Goal: Task Accomplishment & Management: Manage account settings

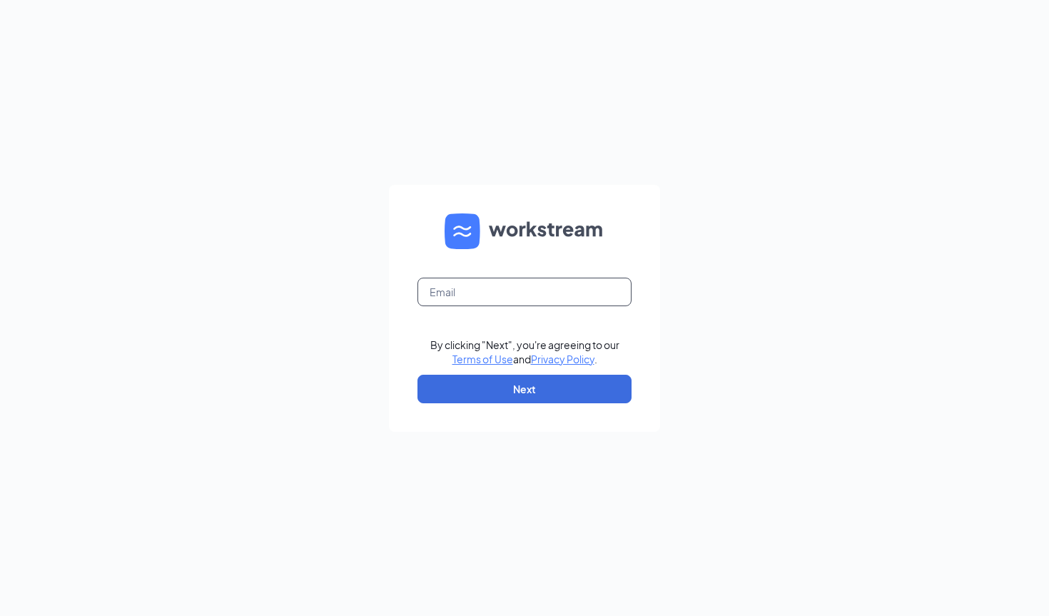
click at [526, 279] on input "text" at bounding box center [524, 292] width 214 height 29
type input "thoang@theboilingcrab.com"
click at [514, 395] on button "Next" at bounding box center [524, 389] width 214 height 29
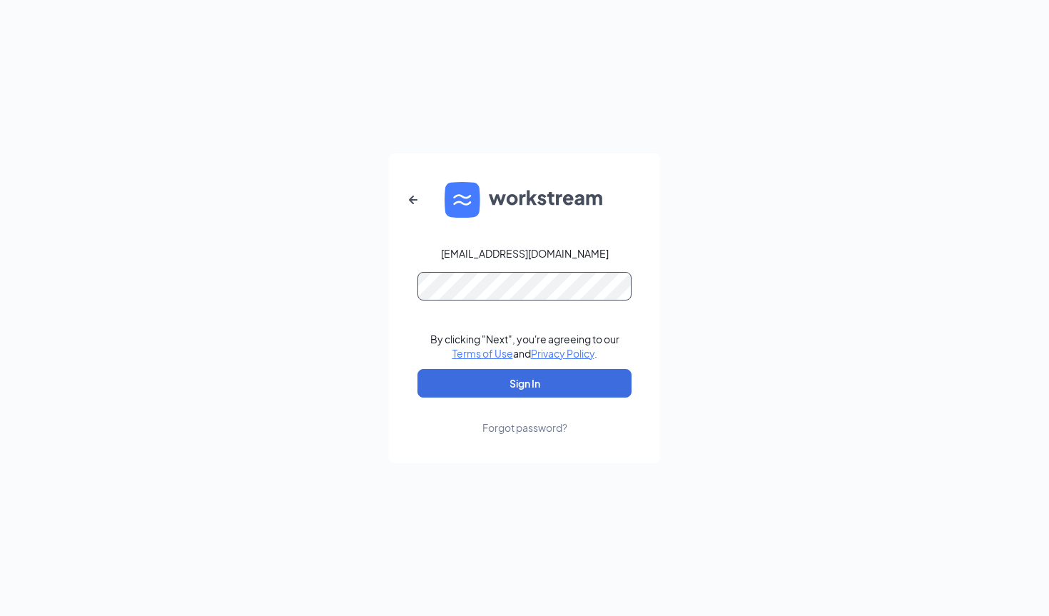
click at [417, 369] on button "Sign In" at bounding box center [524, 383] width 214 height 29
click at [495, 382] on button "Sign In" at bounding box center [524, 383] width 214 height 29
click at [367, 293] on div "thoang@theboilingcrab.com Credential mismatches. By clicking "Next", you're agr…" at bounding box center [524, 308] width 1049 height 616
click at [417, 369] on button "Sign In" at bounding box center [524, 383] width 214 height 29
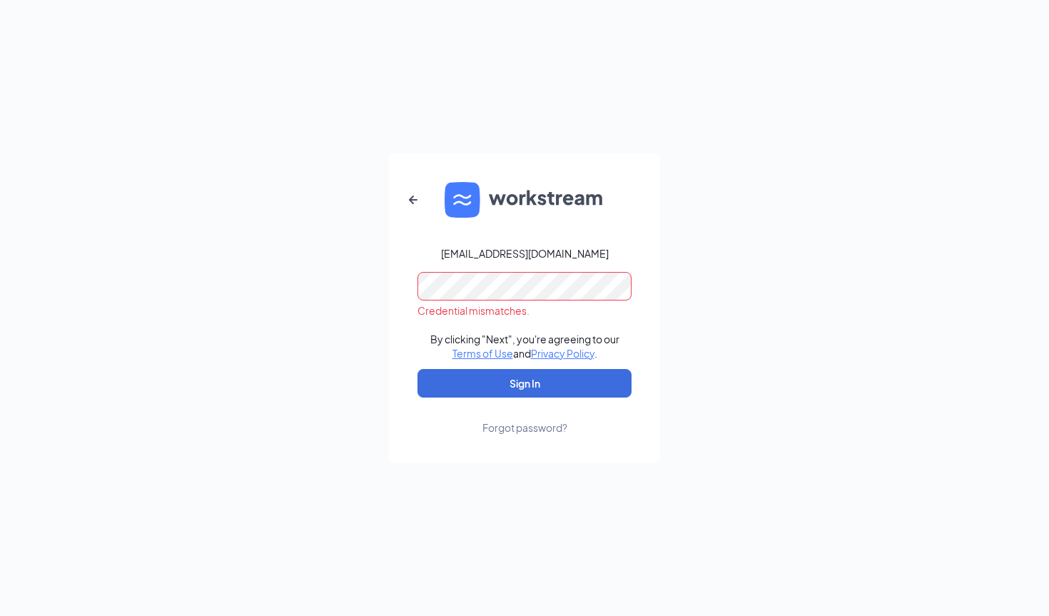
click at [527, 430] on div "Forgot password?" at bounding box center [524, 427] width 85 height 14
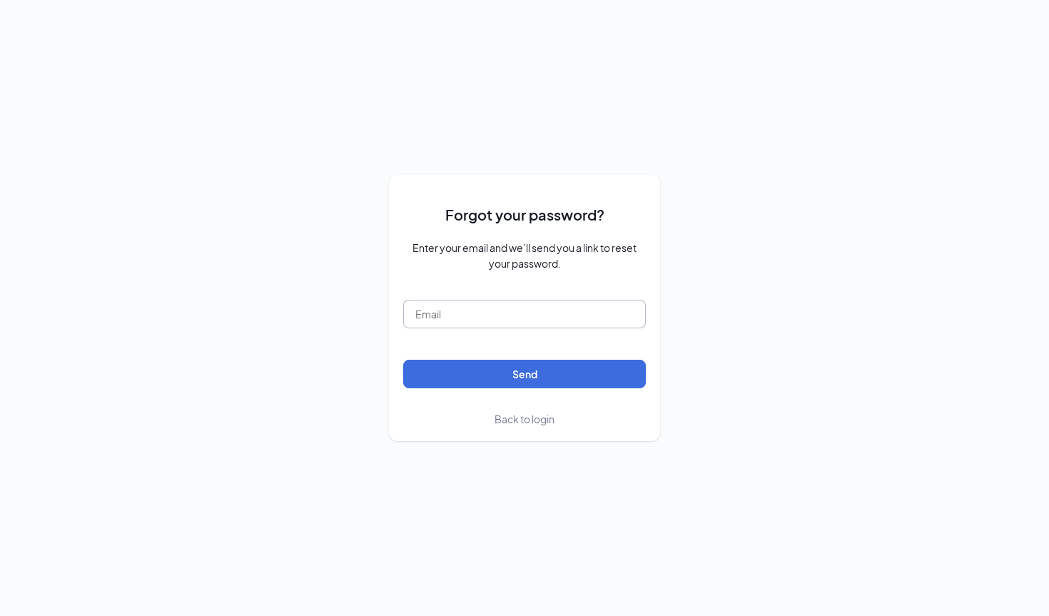
click at [554, 307] on input "text" at bounding box center [524, 314] width 243 height 29
type input "thoang@theboilingcrab.com"
click at [520, 370] on button "Send" at bounding box center [524, 374] width 243 height 29
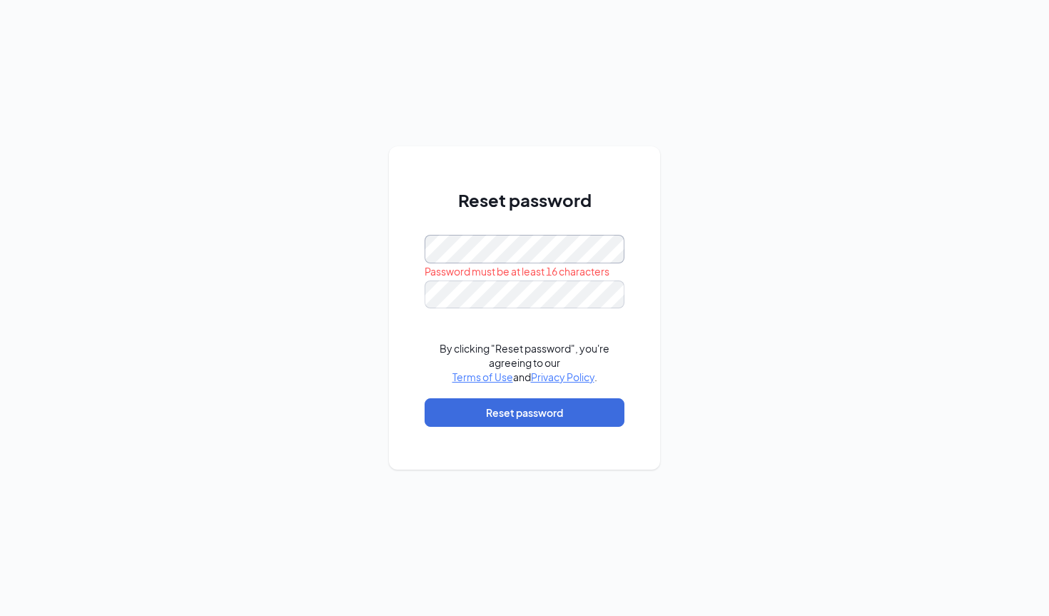
click at [387, 255] on div "Reset password Password must be at least 16 characters By clicking "Reset passw…" at bounding box center [524, 308] width 1049 height 616
click at [415, 253] on div "Reset password Password must be at least 16 characters By clicking "Reset passw…" at bounding box center [524, 307] width 271 height 323
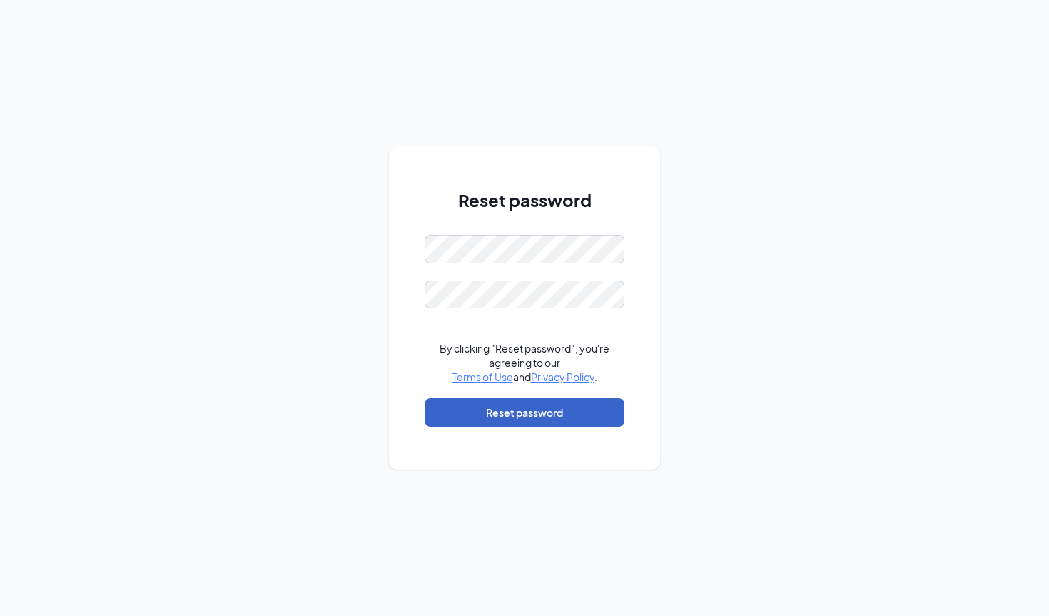
click at [523, 413] on button "Reset password" at bounding box center [525, 412] width 200 height 29
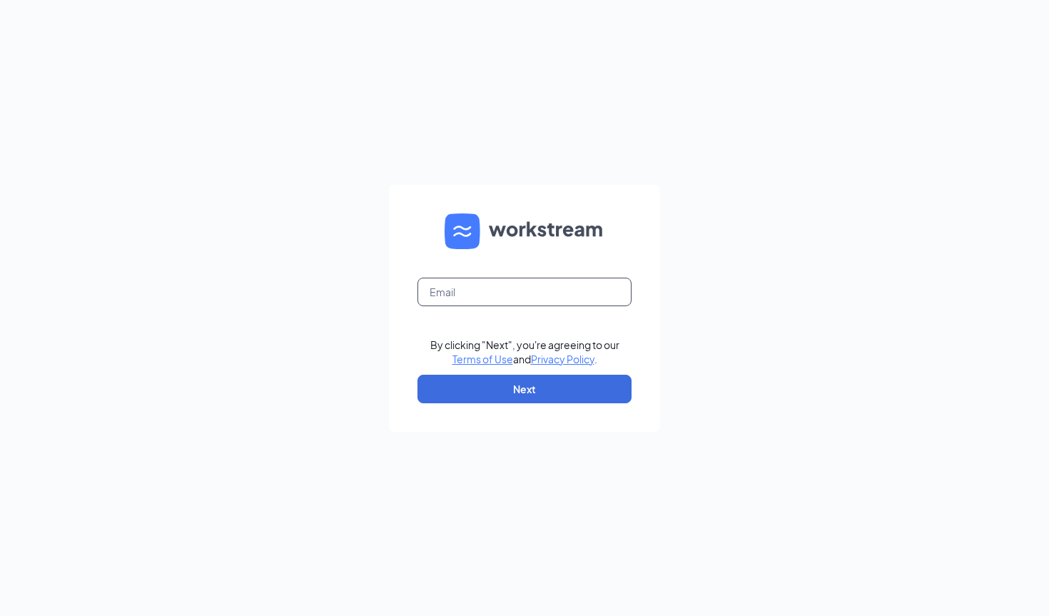
click at [537, 302] on input "text" at bounding box center [524, 292] width 214 height 29
type input "thoang@theboilingcrab.com"
click at [517, 390] on button "Next" at bounding box center [524, 389] width 214 height 29
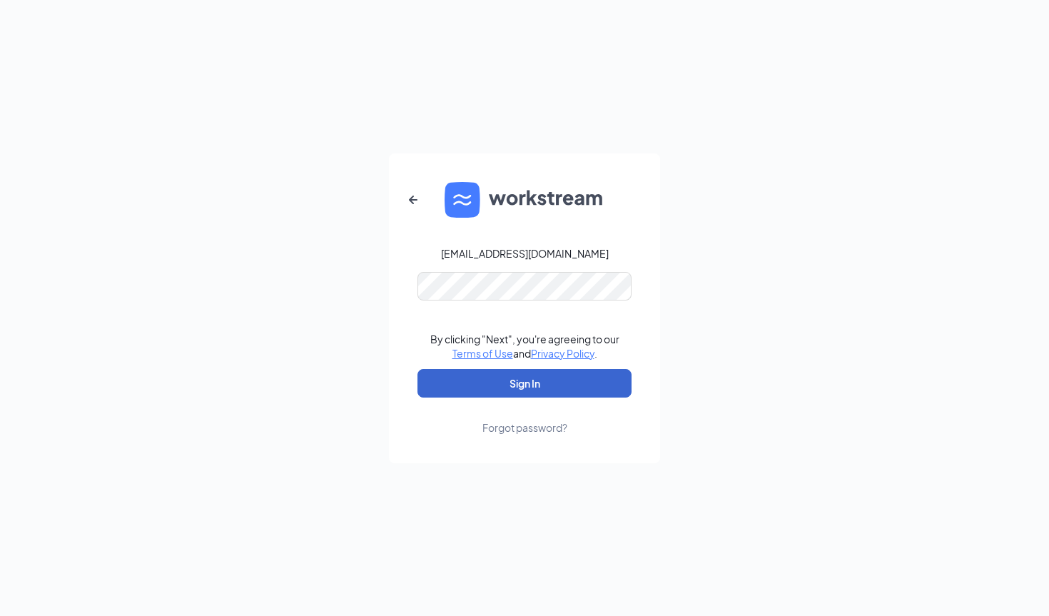
click at [541, 385] on button "Sign In" at bounding box center [524, 383] width 214 height 29
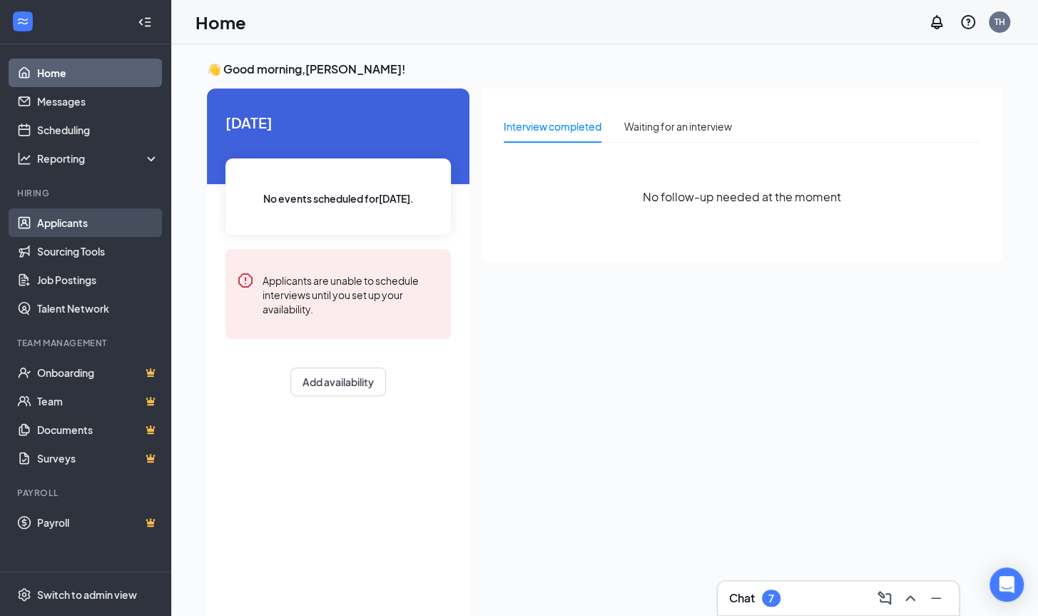
click at [73, 230] on link "Applicants" at bounding box center [98, 222] width 122 height 29
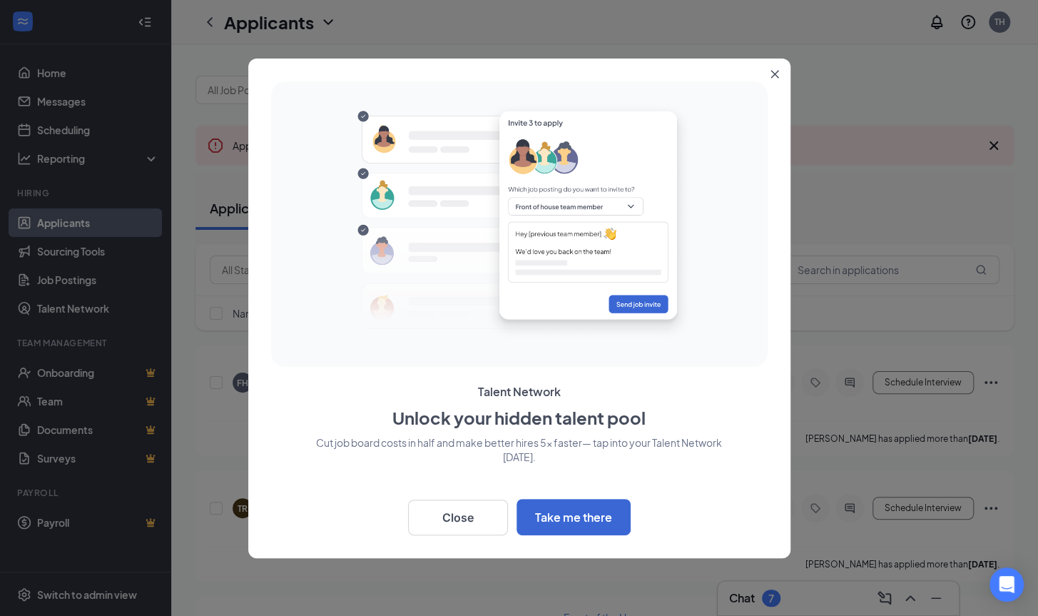
click at [774, 79] on button "Close" at bounding box center [778, 72] width 26 height 26
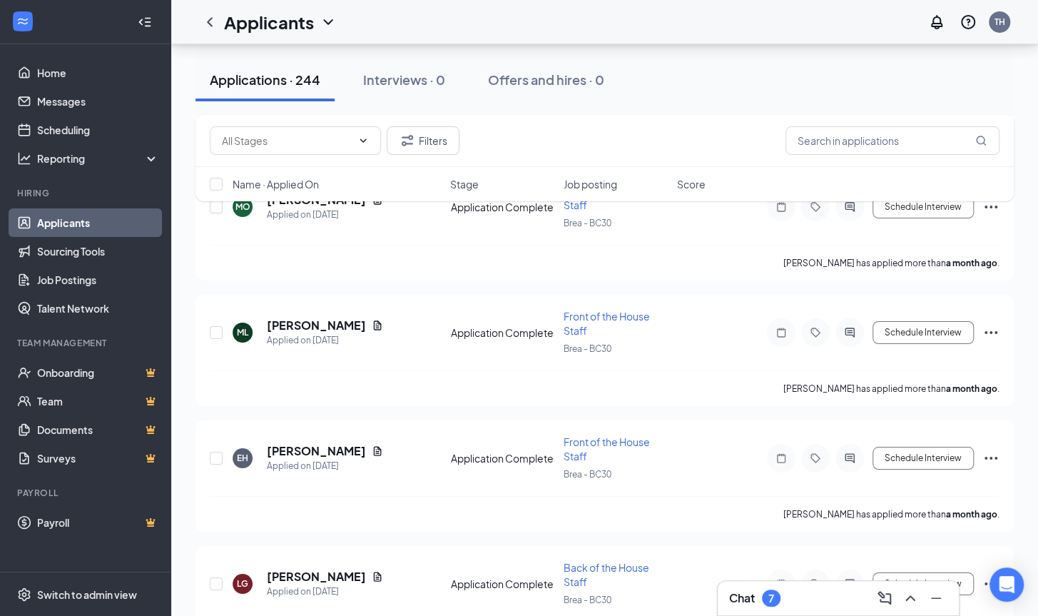
scroll to position [5946, 0]
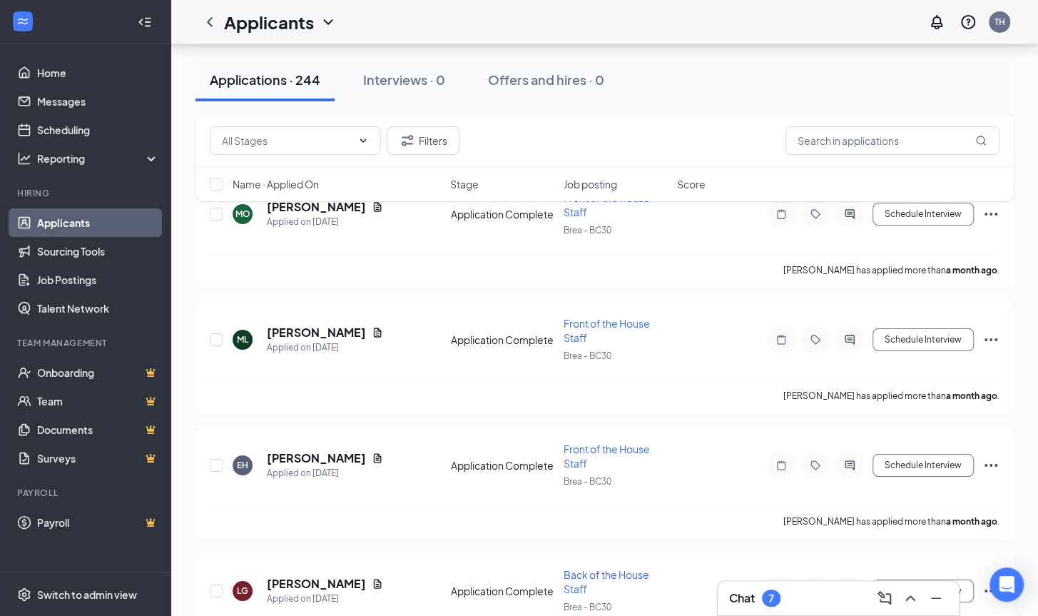
click at [798, 599] on div "Chat 7" at bounding box center [838, 598] width 218 height 23
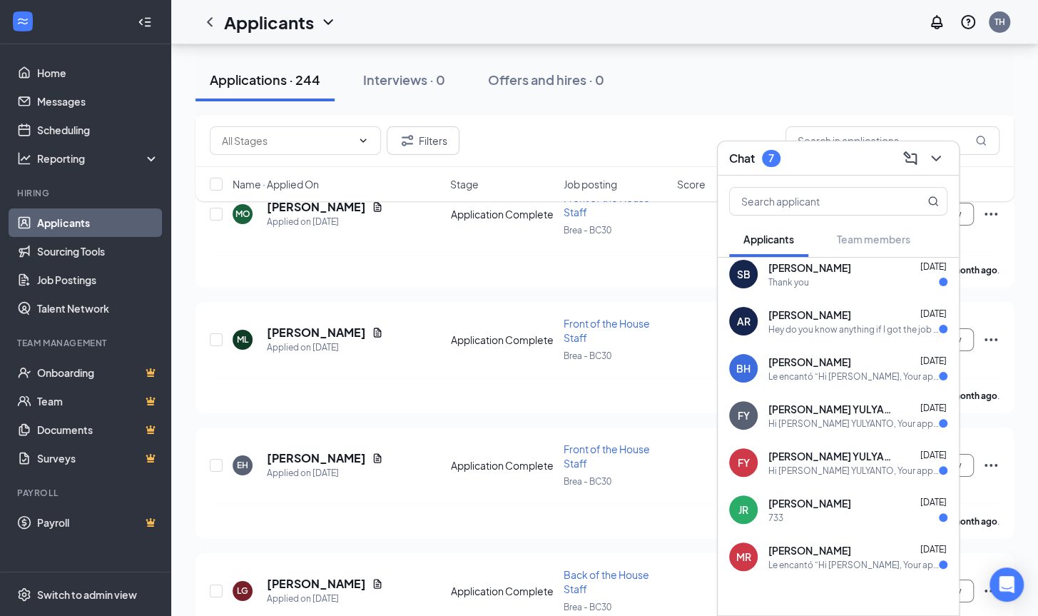
scroll to position [0, 0]
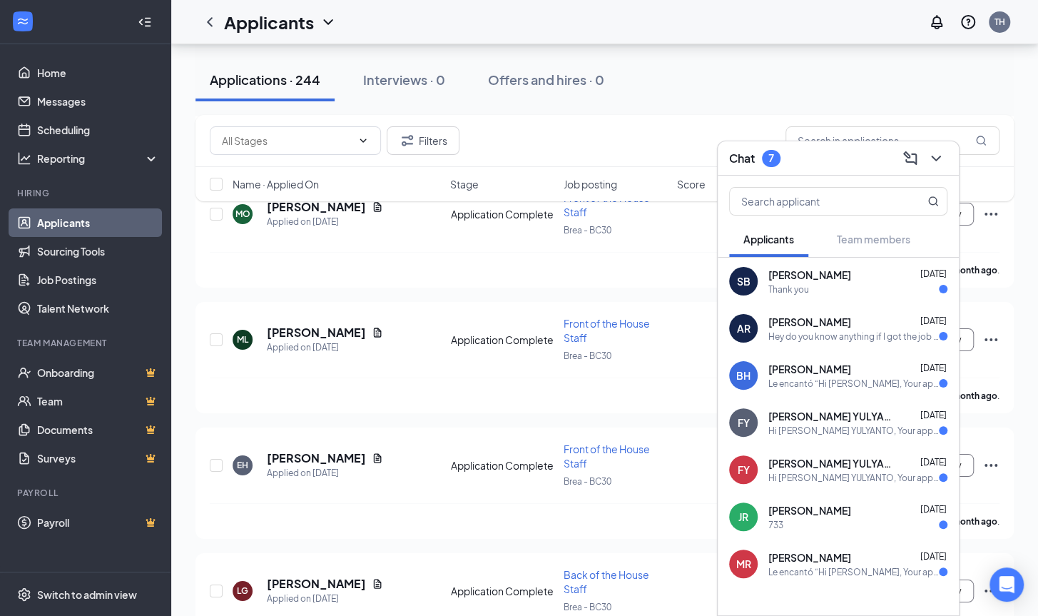
click at [841, 299] on div "SB Samantha Bruno Jul 31 Thank you" at bounding box center [838, 281] width 241 height 47
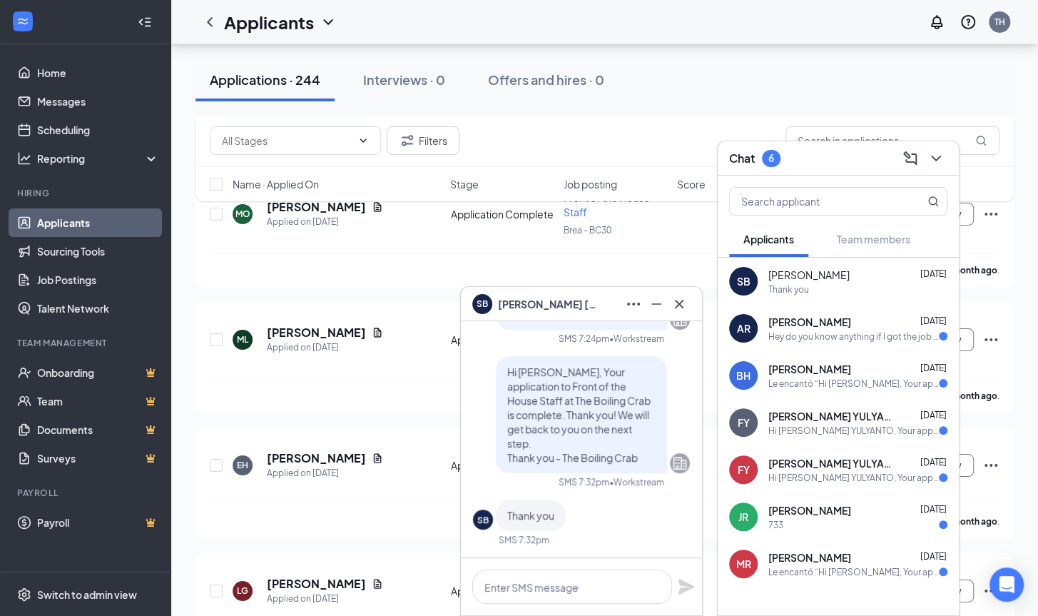
click at [846, 329] on div "Angel Reyes Jul 29 Hey do you know anything if I got the job or not" at bounding box center [858, 329] width 179 height 28
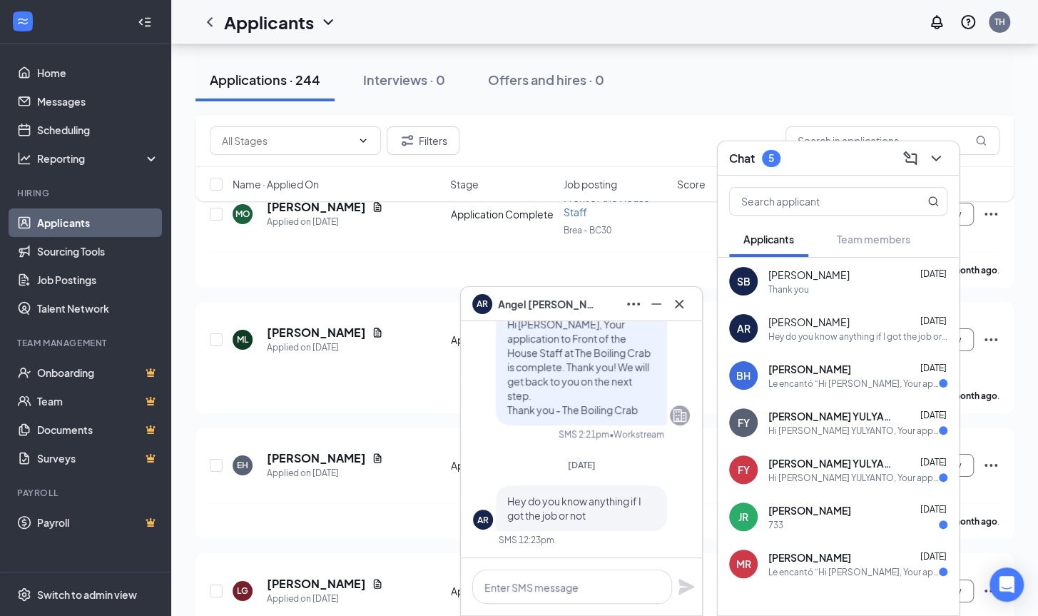
click at [839, 370] on span "Bianca Hernandez" at bounding box center [810, 369] width 83 height 14
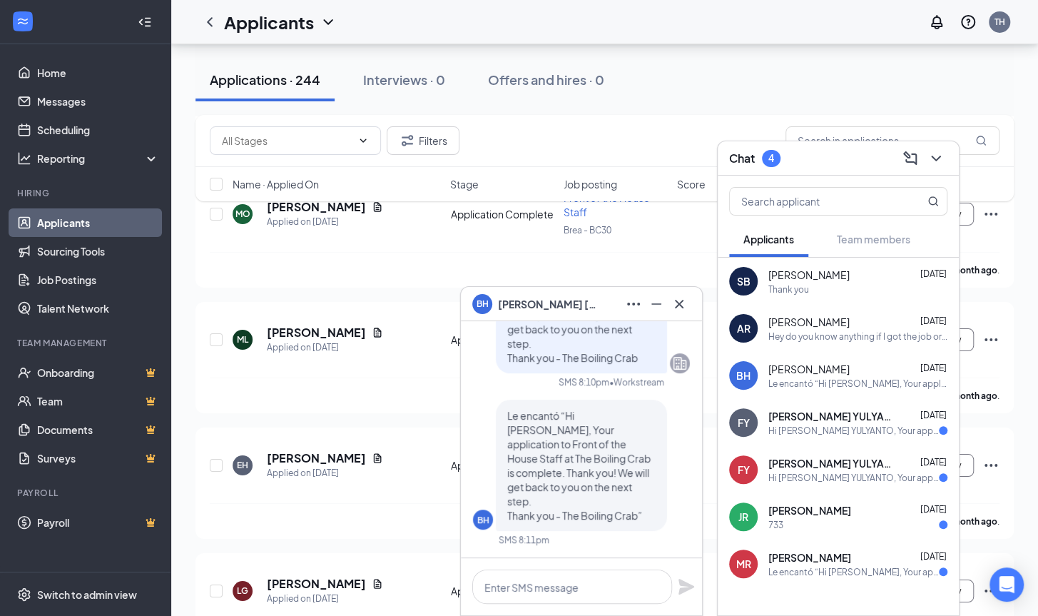
click at [804, 429] on div "Hi FNU YULYANTO, Your application to Front of the House Staff at The Boiling Cr…" at bounding box center [854, 431] width 171 height 12
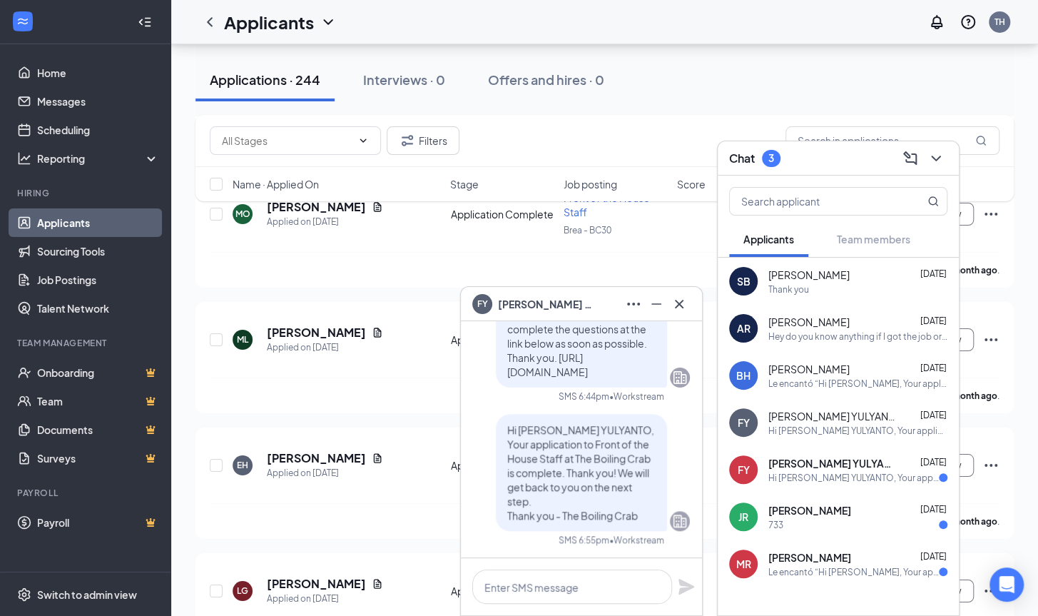
click at [799, 466] on span "FNU YULYANTO" at bounding box center [833, 463] width 128 height 14
